Goal: Check status: Check status

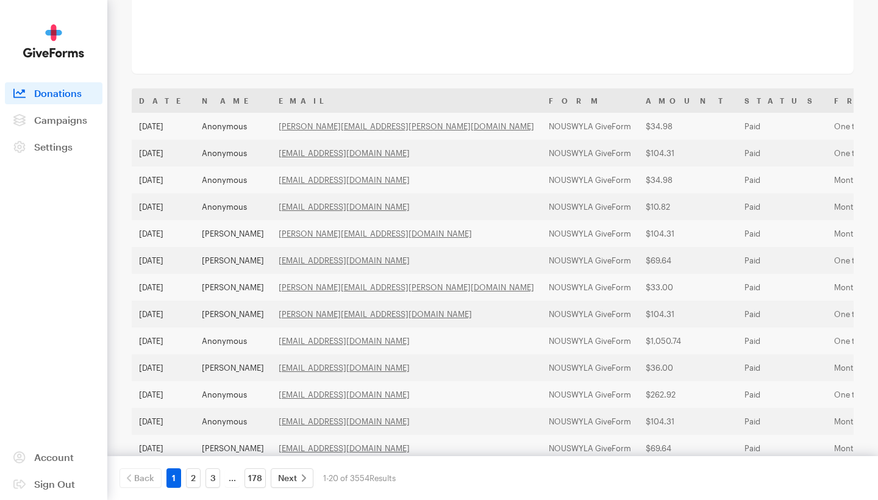
click at [65, 92] on span "Donations" at bounding box center [58, 93] width 48 height 12
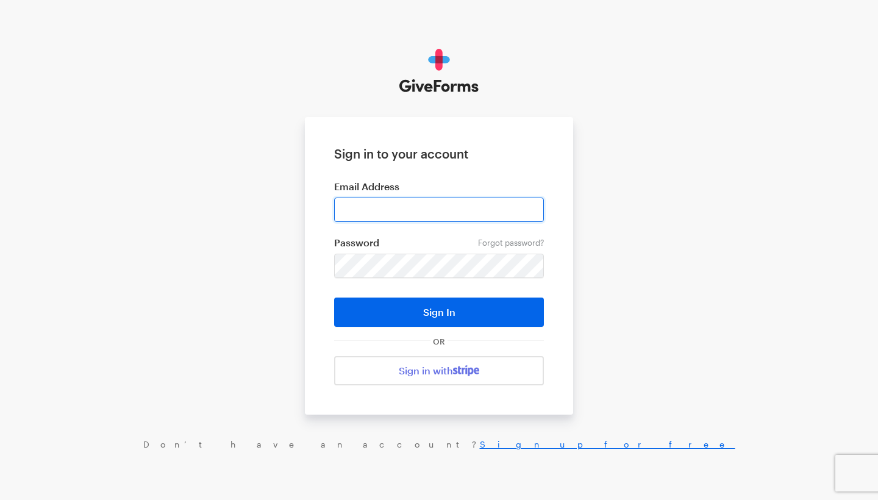
type input "othon@nouswithoutyou.la"
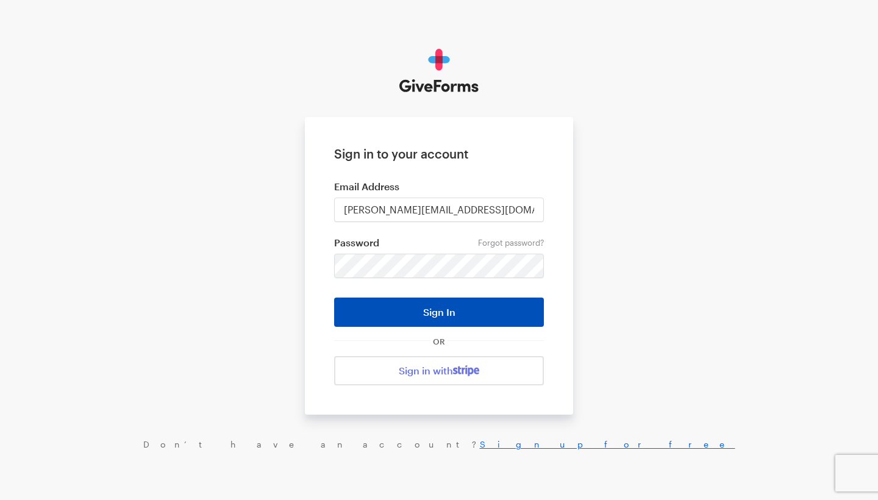
click at [451, 309] on button "Sign In" at bounding box center [439, 312] width 210 height 29
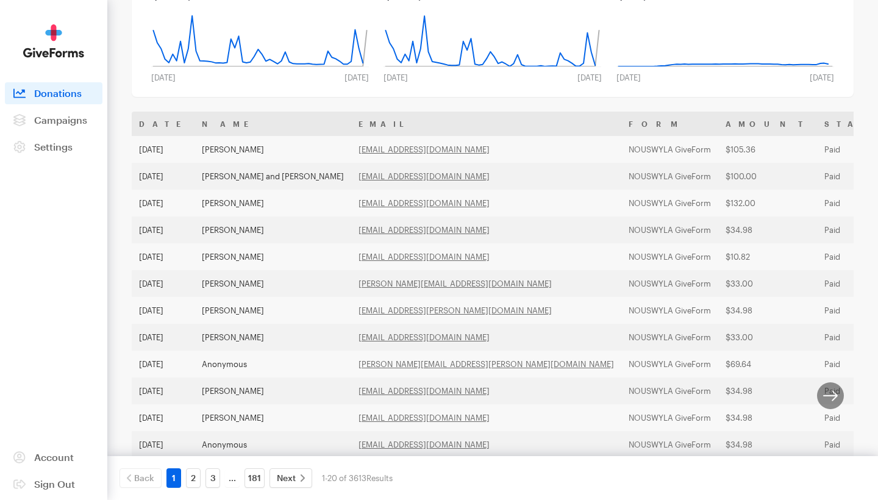
scroll to position [143, 0]
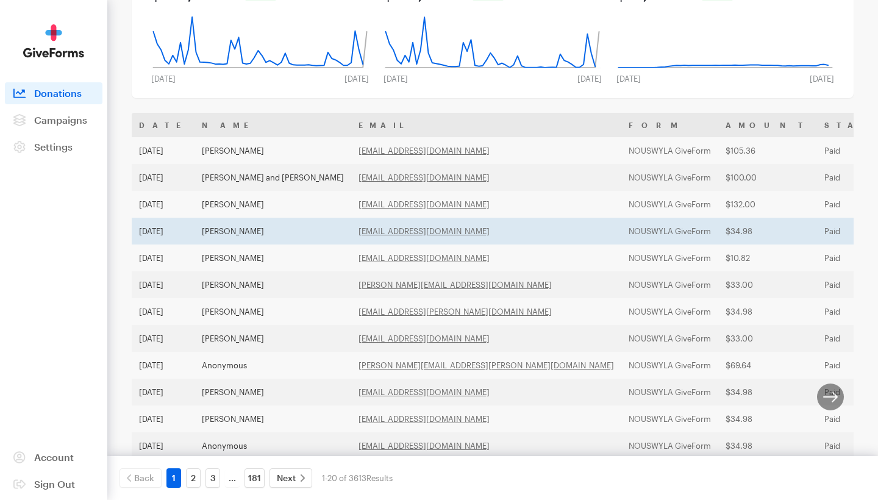
click at [309, 235] on td "[PERSON_NAME]" at bounding box center [273, 231] width 157 height 27
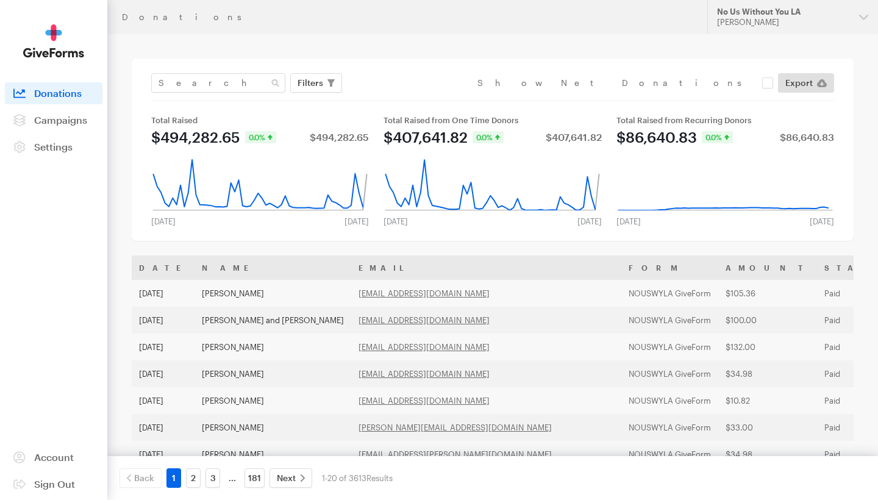
scroll to position [0, 0]
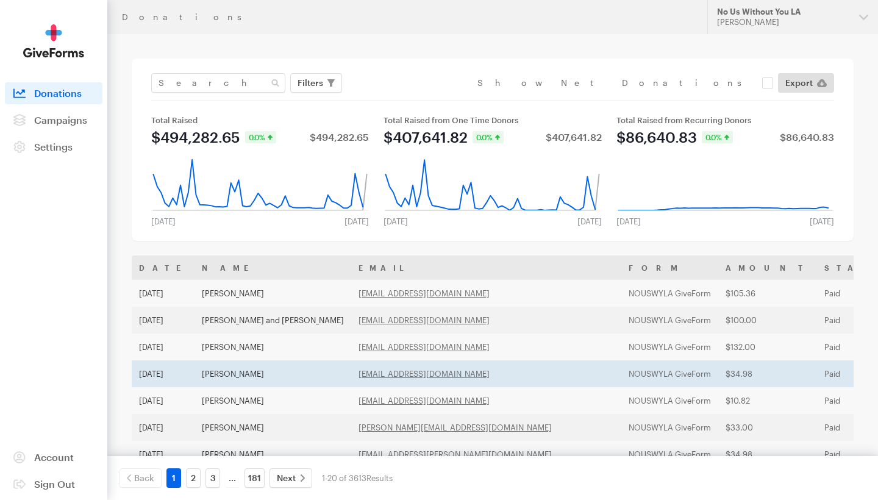
click at [621, 380] on td "NOUSWYLA GiveForm" at bounding box center [669, 373] width 97 height 27
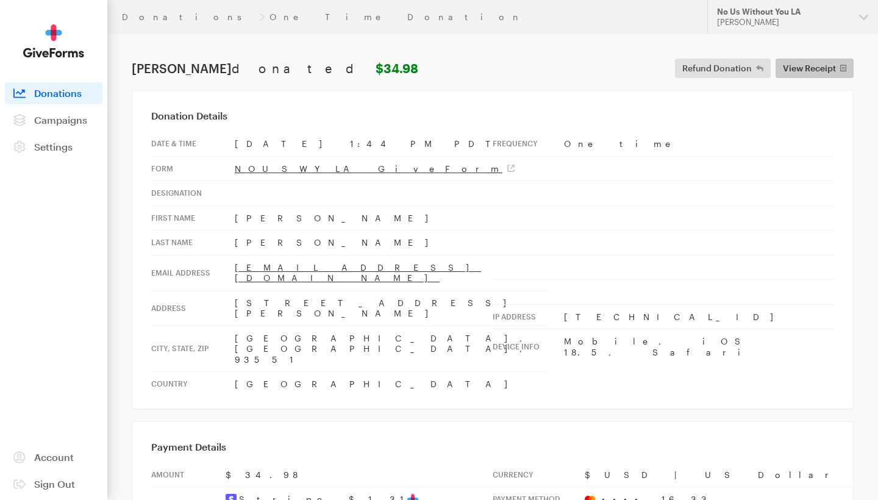
click at [803, 60] on link "View Receipt" at bounding box center [815, 69] width 79 height 20
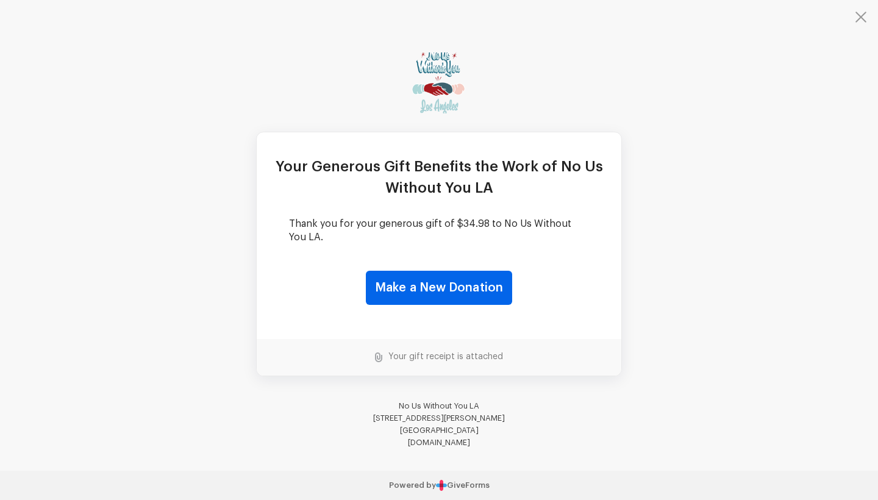
scroll to position [52, 0]
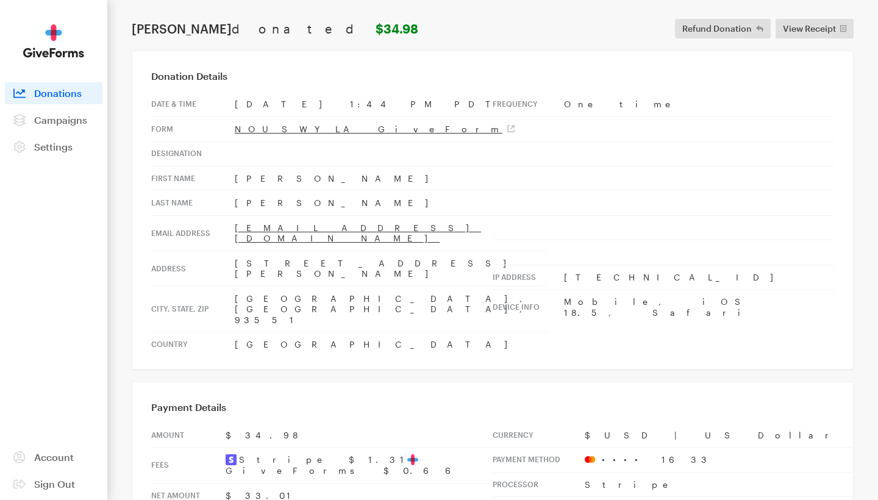
scroll to position [43, 0]
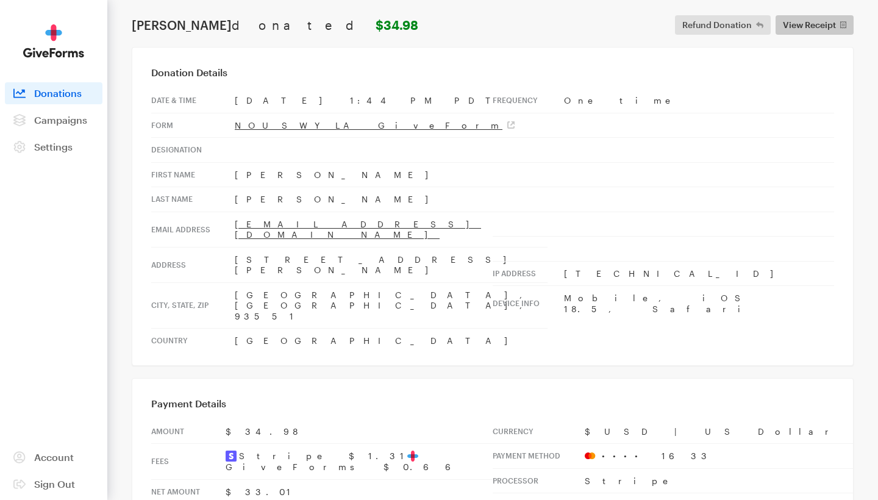
click at [793, 21] on span "View Receipt" at bounding box center [809, 25] width 53 height 15
